Goal: Information Seeking & Learning: Learn about a topic

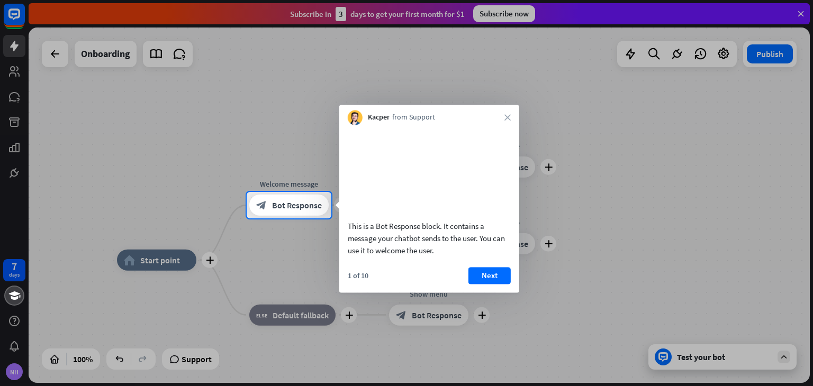
click at [474, 279] on div "This is a Bot Response block. It contains a message your chatbot sends to the u…" at bounding box center [429, 209] width 180 height 168
click at [480, 284] on button "Next" at bounding box center [489, 275] width 42 height 17
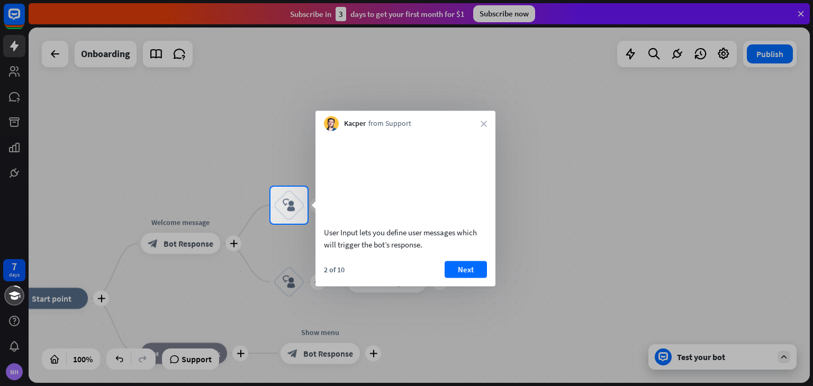
click at [480, 278] on button "Next" at bounding box center [465, 269] width 42 height 17
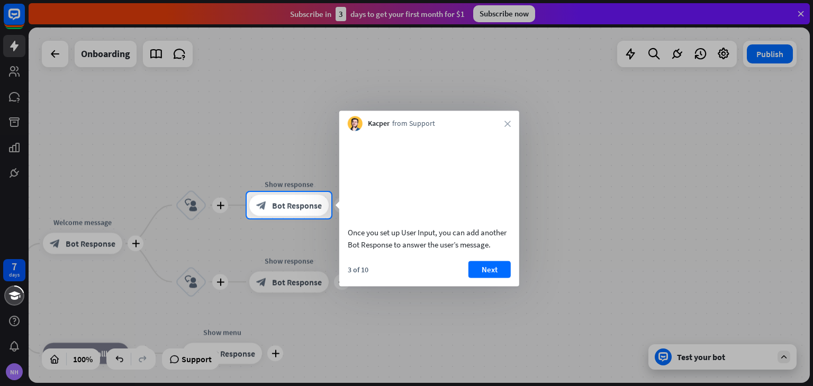
click at [480, 278] on button "Next" at bounding box center [489, 269] width 42 height 17
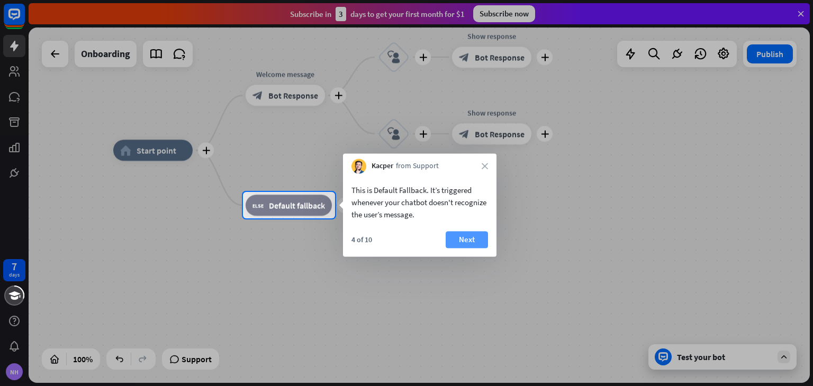
click at [470, 234] on button "Next" at bounding box center [467, 239] width 42 height 17
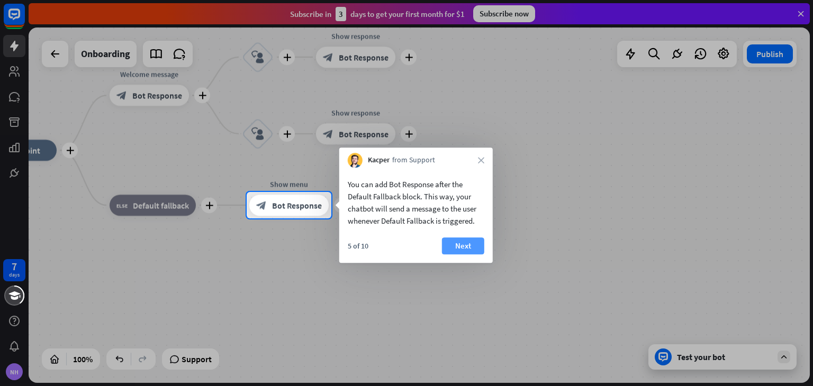
drag, startPoint x: 470, startPoint y: 234, endPoint x: 464, endPoint y: 240, distance: 8.3
click at [464, 240] on div "You can add Bot Response after the Default Fallback block. This way, your chatb…" at bounding box center [415, 215] width 153 height 95
click at [464, 240] on button "Next" at bounding box center [463, 246] width 42 height 17
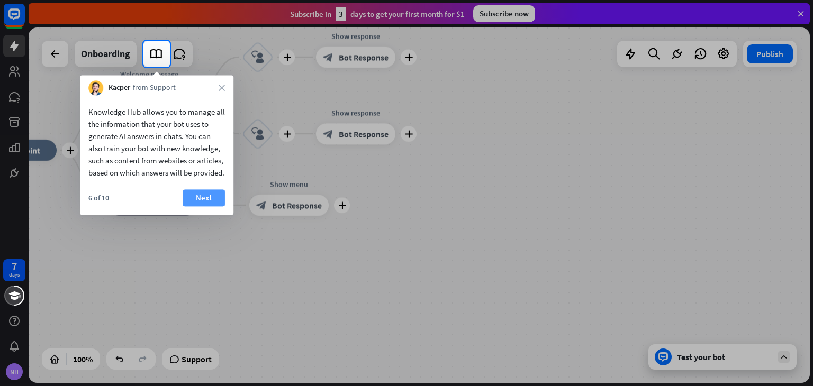
click at [201, 204] on button "Next" at bounding box center [204, 197] width 42 height 17
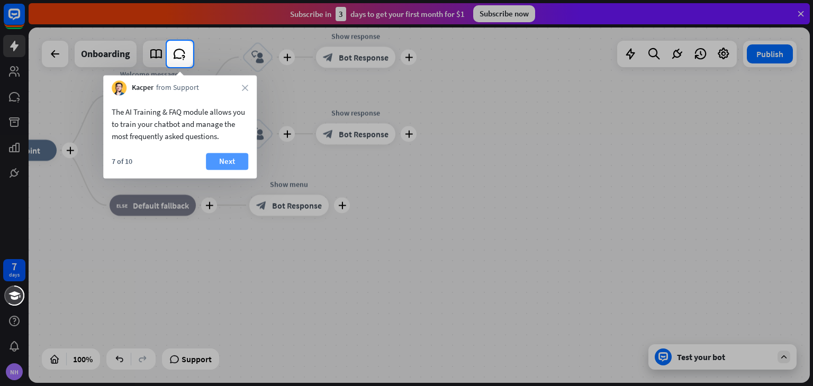
click at [234, 161] on button "Next" at bounding box center [227, 161] width 42 height 17
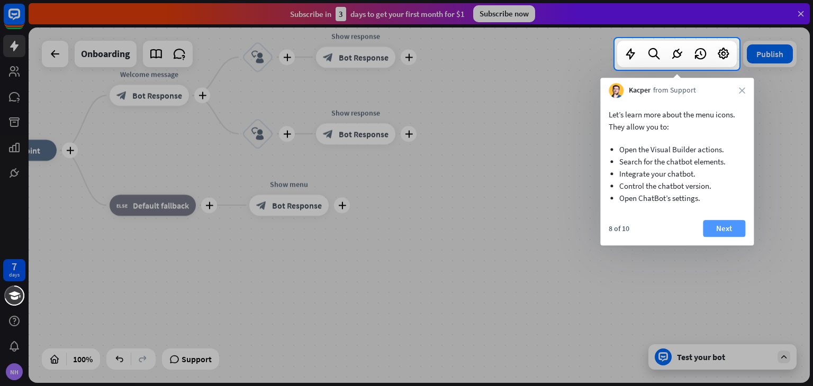
click at [715, 228] on button "Next" at bounding box center [724, 228] width 42 height 17
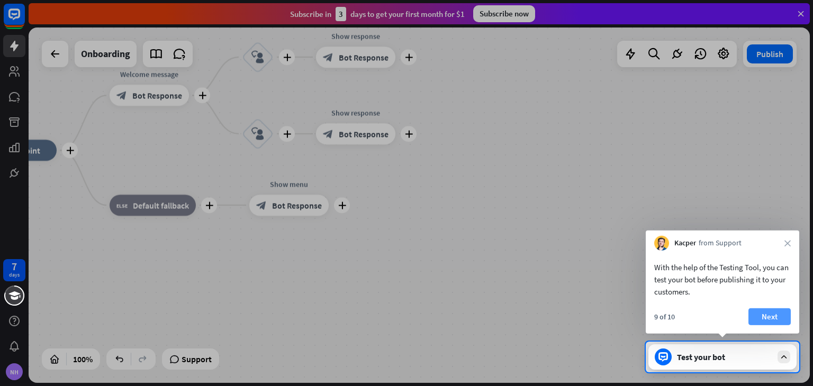
click at [765, 309] on button "Next" at bounding box center [769, 316] width 42 height 17
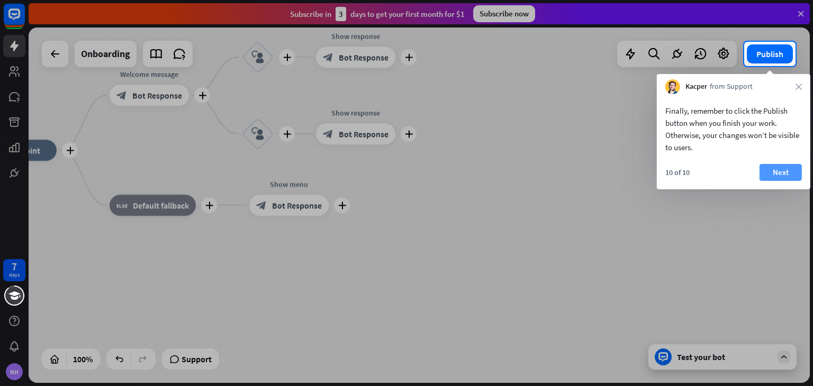
click at [774, 168] on button "Next" at bounding box center [780, 172] width 42 height 17
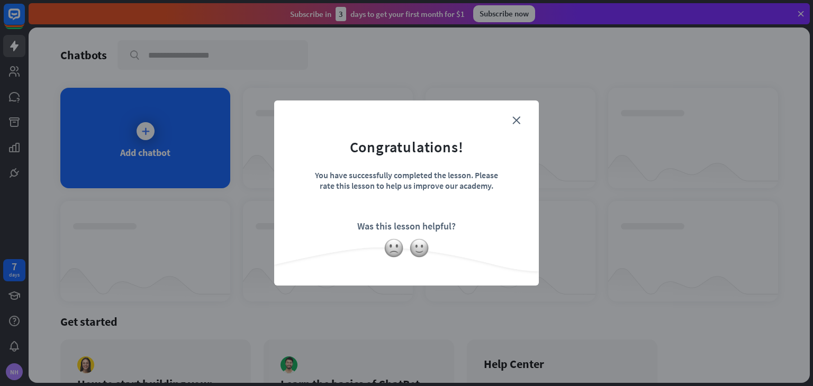
click at [505, 111] on div "close Congratulations! You have successfully completed the lesson. Please rate …" at bounding box center [406, 193] width 265 height 185
click at [511, 115] on form "Congratulations! You have successfully completed the lesson. Please rate this l…" at bounding box center [406, 177] width 238 height 126
click at [513, 117] on icon "close" at bounding box center [516, 120] width 8 height 8
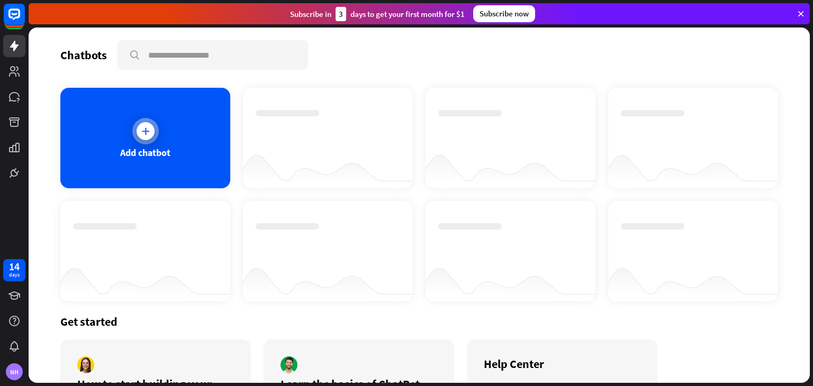
click at [134, 128] on div at bounding box center [145, 131] width 26 height 26
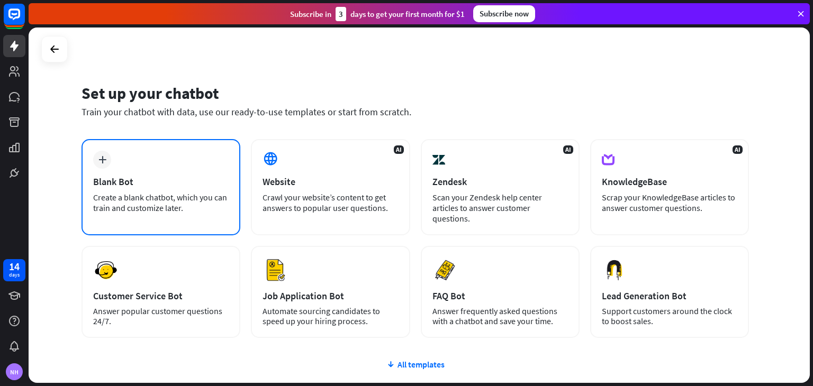
click at [150, 166] on div "plus Blank Bot Create a blank chatbot, which you can train and customize later." at bounding box center [160, 187] width 159 height 96
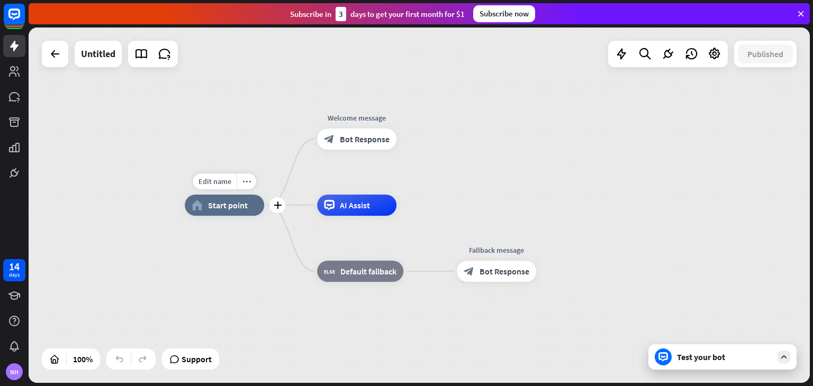
click at [226, 216] on div "Edit name more_horiz plus home_2 Start point" at bounding box center [224, 205] width 79 height 21
click at [371, 141] on span "Bot Response" at bounding box center [365, 139] width 50 height 11
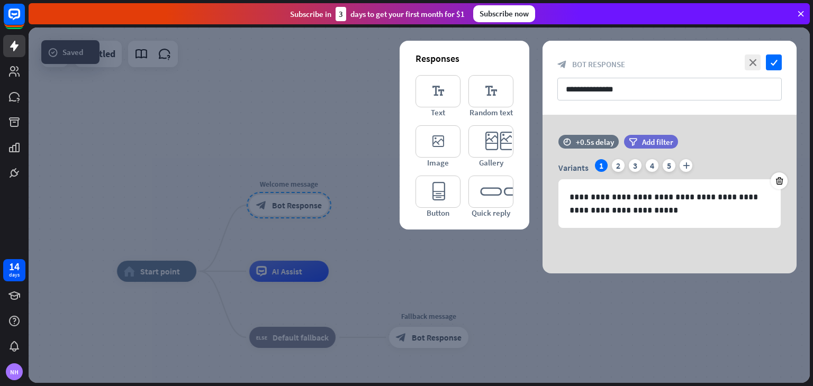
click at [451, 292] on div at bounding box center [419, 206] width 781 height 356
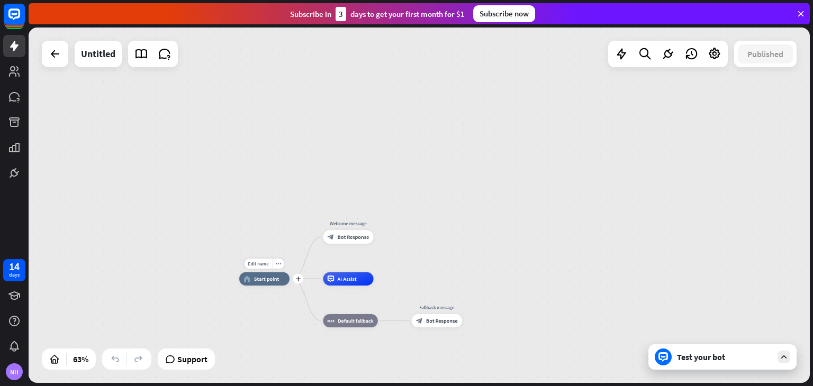
click at [277, 282] on div "home_2 Start point" at bounding box center [264, 279] width 50 height 13
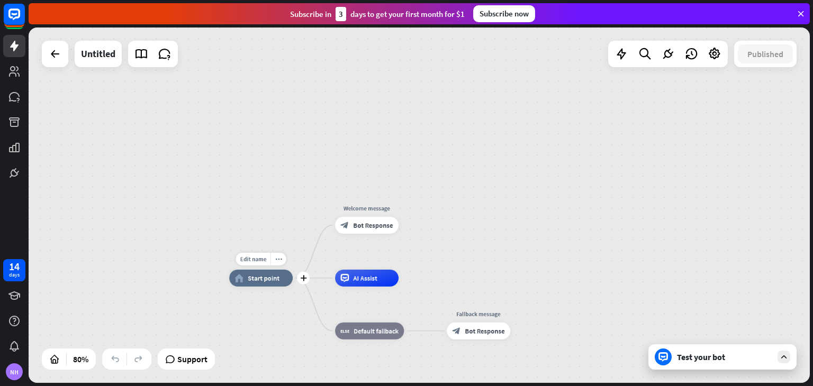
click at [269, 287] on div "Edit name more_horiz plus home_2 Start point" at bounding box center [260, 278] width 63 height 17
click at [269, 280] on span "Start point" at bounding box center [264, 278] width 32 height 8
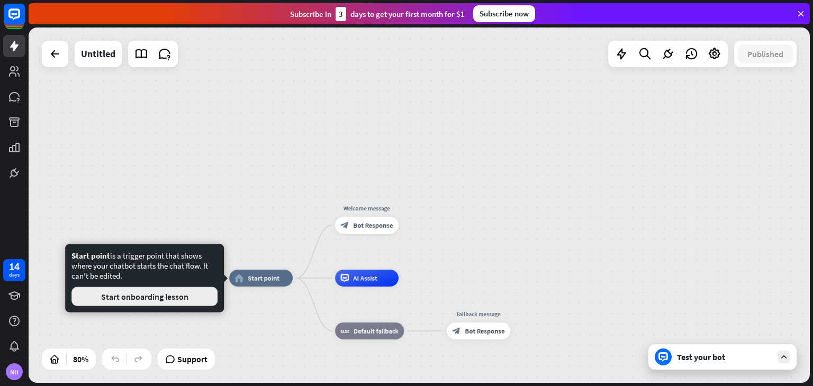
click at [177, 295] on button "Start onboarding lesson" at bounding box center [144, 296] width 146 height 19
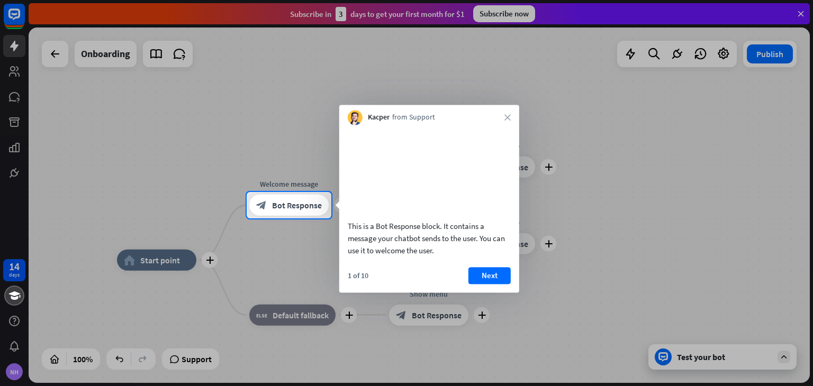
click at [177, 295] on div at bounding box center [406, 303] width 813 height 168
click at [485, 284] on button "Next" at bounding box center [489, 275] width 42 height 17
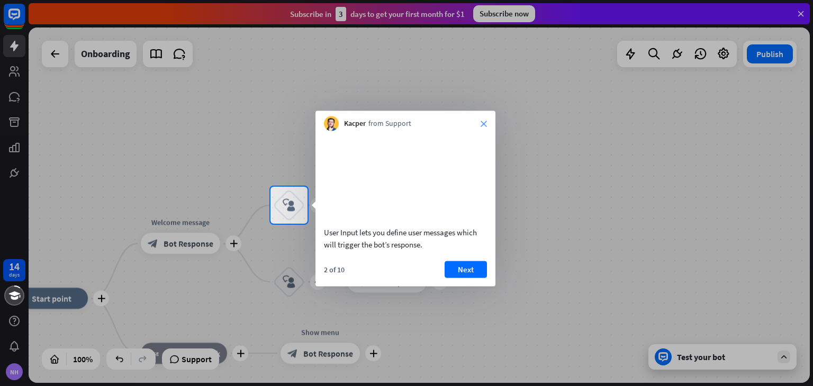
click at [483, 125] on icon "close" at bounding box center [483, 124] width 6 height 6
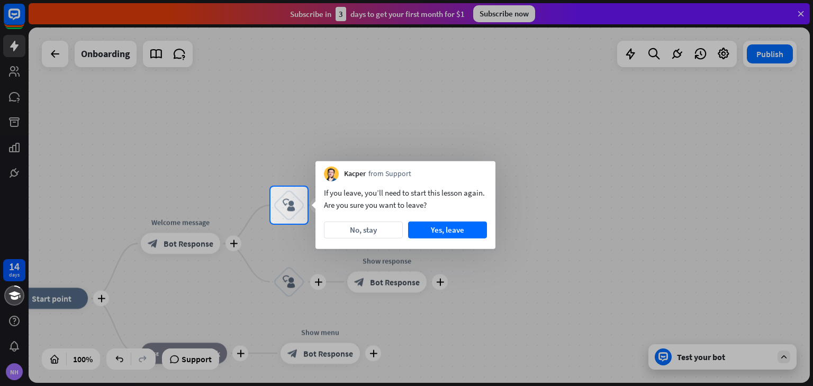
click at [203, 240] on div at bounding box center [406, 305] width 813 height 162
click at [371, 227] on button "No, stay" at bounding box center [363, 230] width 79 height 17
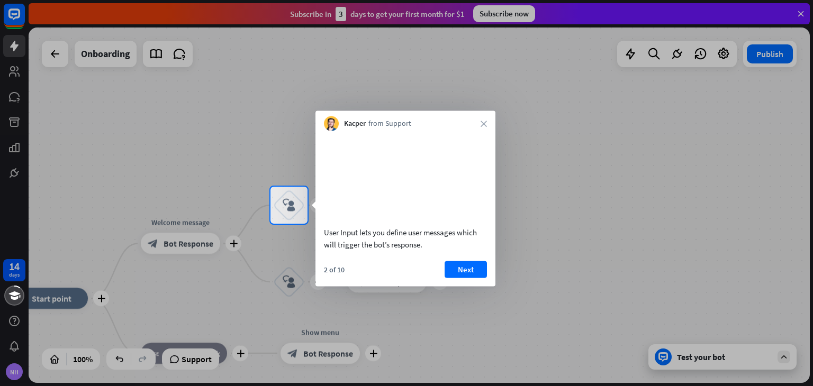
click at [479, 124] on div "Kacper from Support close" at bounding box center [405, 121] width 180 height 20
click at [482, 120] on div "Kacper from Support close" at bounding box center [405, 121] width 180 height 20
click at [483, 121] on icon "close" at bounding box center [483, 124] width 6 height 6
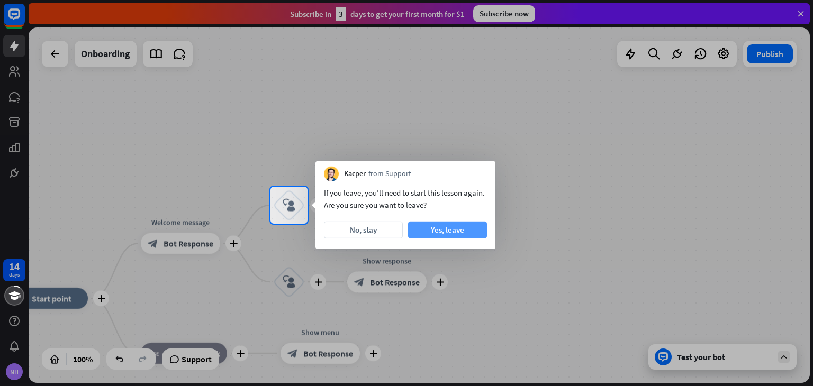
click at [441, 225] on button "Yes, leave" at bounding box center [447, 230] width 79 height 17
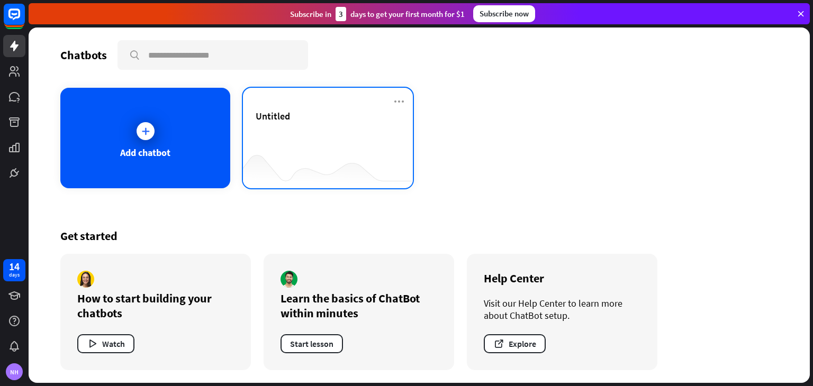
click at [290, 135] on div "Untitled" at bounding box center [328, 128] width 144 height 37
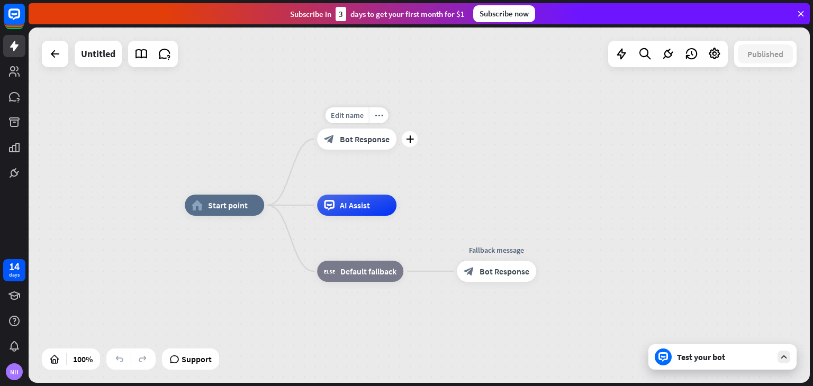
click at [364, 138] on span "Bot Response" at bounding box center [365, 139] width 50 height 11
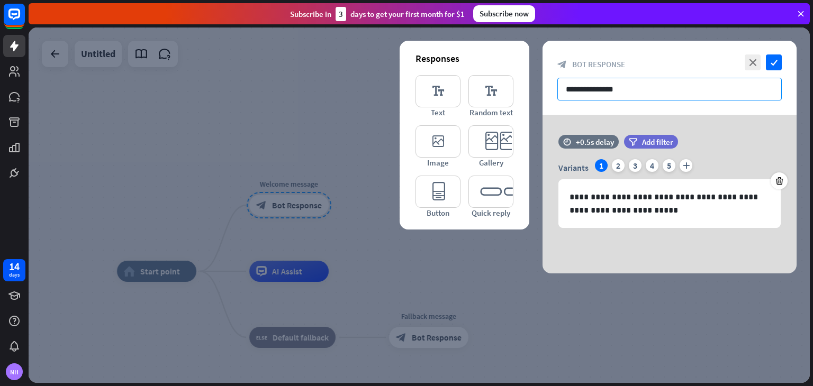
click at [624, 90] on input "**********" at bounding box center [669, 89] width 224 height 23
click at [768, 105] on div "**********" at bounding box center [669, 78] width 254 height 74
click at [780, 67] on icon "check" at bounding box center [774, 63] width 16 height 16
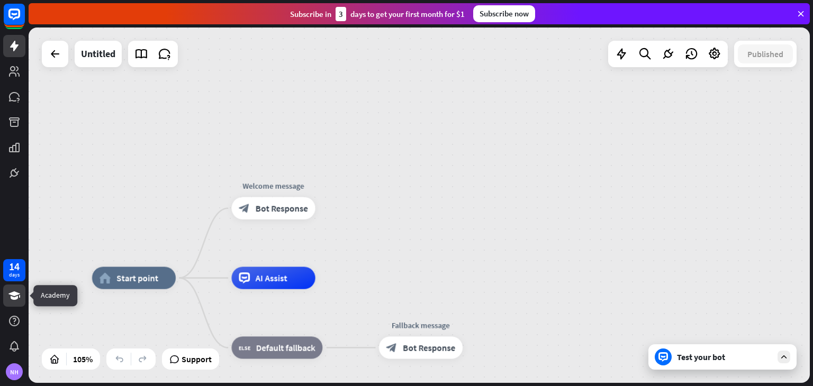
click at [14, 299] on icon at bounding box center [14, 296] width 12 height 8
